Goal: Information Seeking & Learning: Learn about a topic

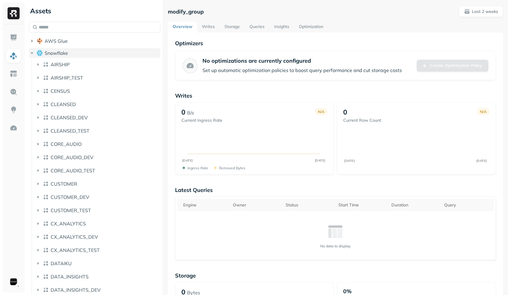
click at [51, 54] on span "Snowflake" at bounding box center [56, 53] width 23 height 6
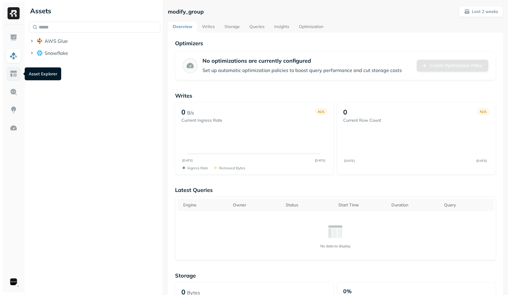
click at [17, 71] on img at bounding box center [14, 74] width 8 height 8
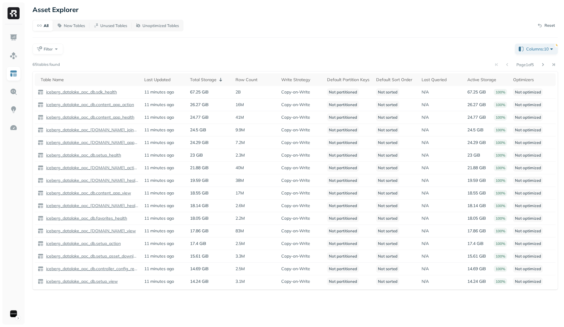
click at [263, 45] on div "Filter" at bounding box center [271, 49] width 477 height 11
click at [99, 91] on p "iceberg_datalake_poc_db.sdk_health" at bounding box center [81, 92] width 72 height 6
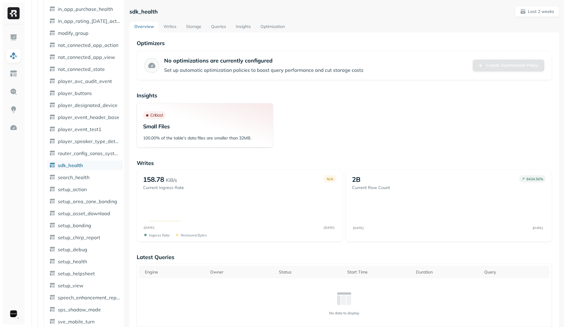
scroll to position [381, 0]
click at [199, 24] on link "Storage" at bounding box center [193, 27] width 25 height 11
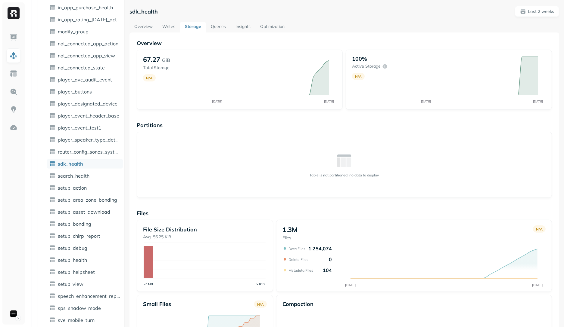
click at [218, 31] on link "Queries" at bounding box center [218, 27] width 25 height 11
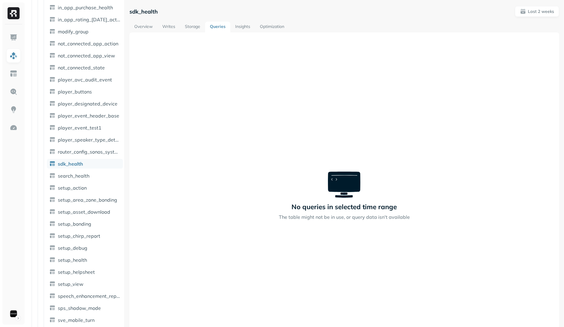
click at [138, 29] on link "Overview" at bounding box center [143, 27] width 28 height 11
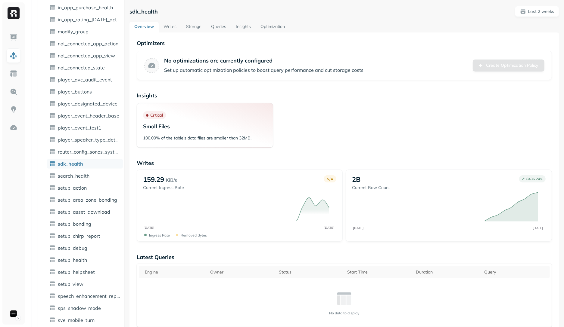
click at [184, 163] on p "Writes" at bounding box center [344, 163] width 415 height 7
click at [15, 294] on html "Assets AWS Glue iceberg_datalake_poc_db Tables ( 65 ) accessory_activity_report…" at bounding box center [282, 163] width 564 height 327
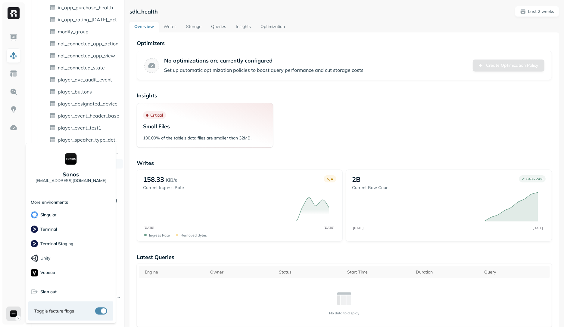
scroll to position [169, 0]
click at [54, 278] on p "Voodoo" at bounding box center [47, 277] width 15 height 6
